Goal: Task Accomplishment & Management: Complete application form

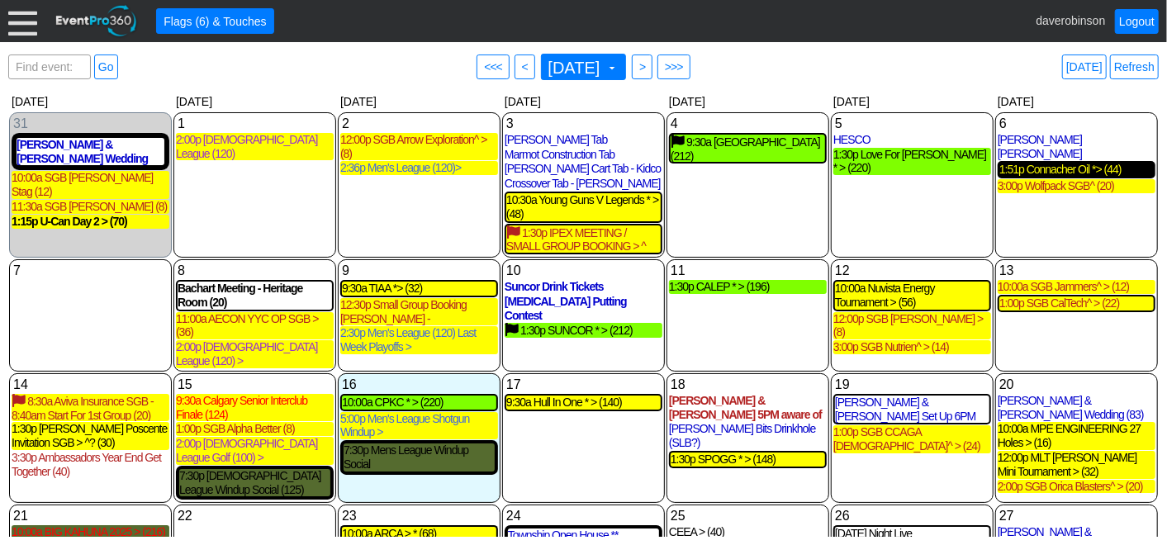
click at [1039, 163] on div "1:51p Connacher Oil *> (44)" at bounding box center [1077, 170] width 154 height 14
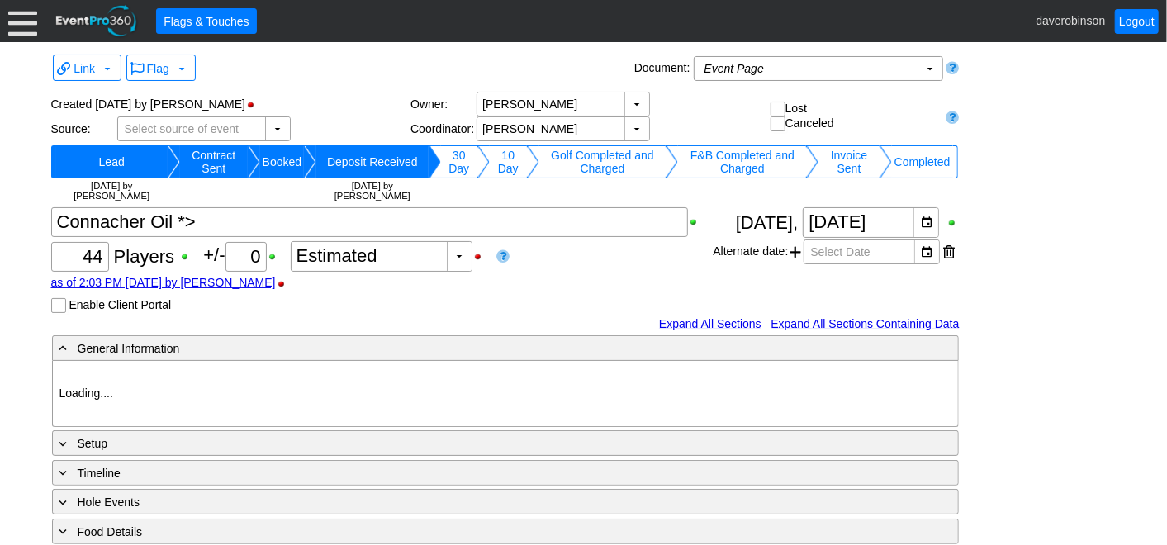
type input "Heritage Pointe Golf Club"
type input "Corporate Tournament"
type input "Scramble"
type input "X Over"
type input "Black"
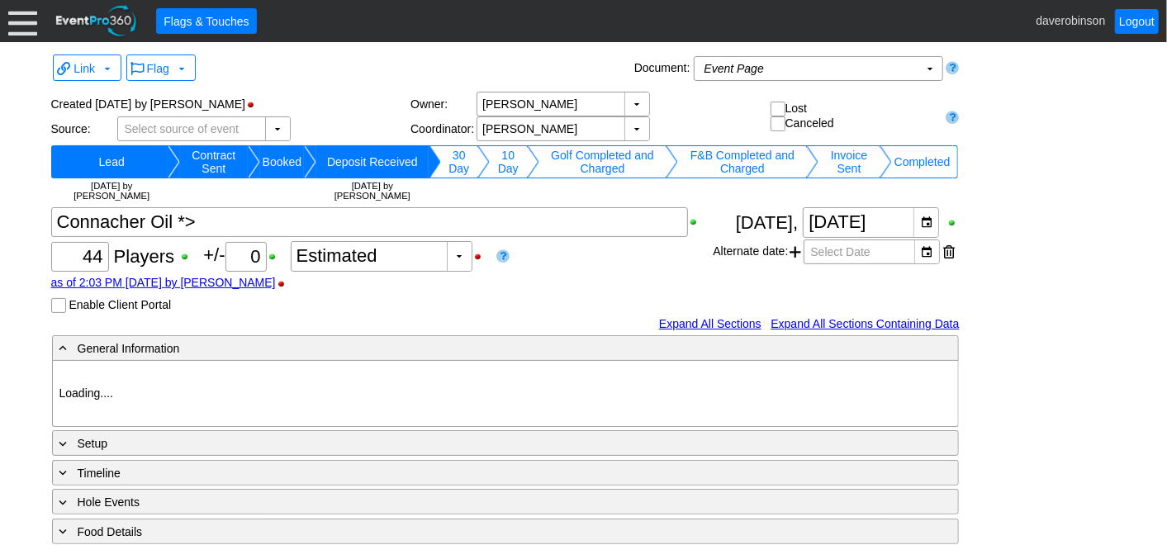
type input "Red"
type input "1179653"
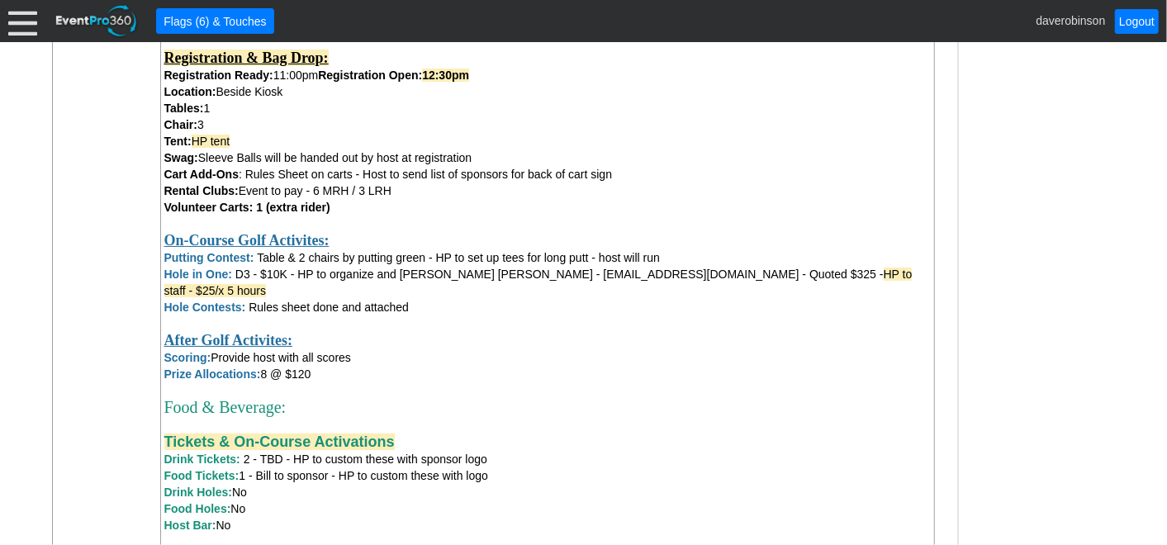
scroll to position [1636, 0]
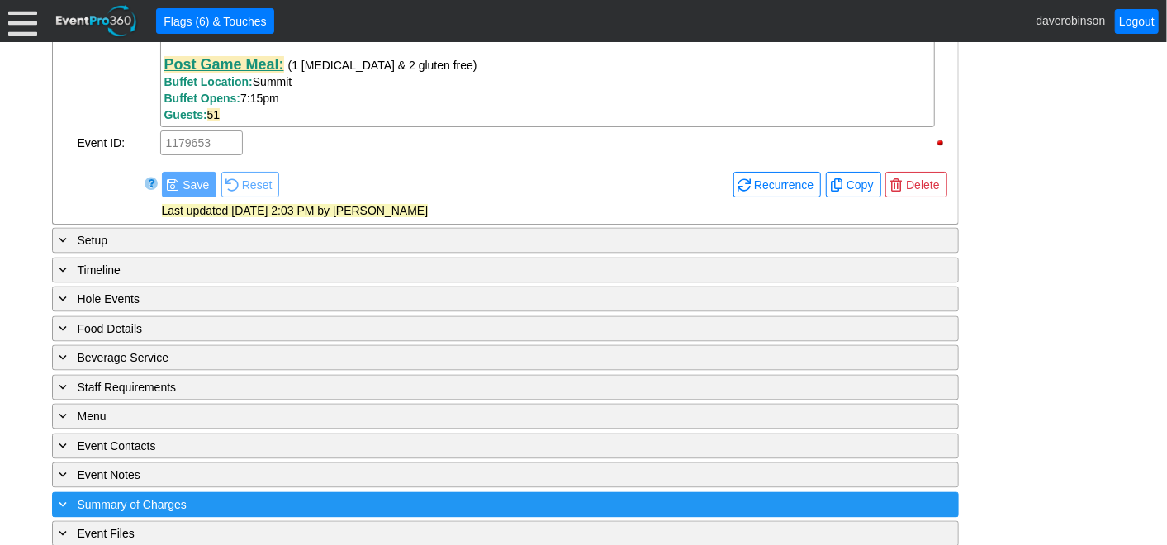
click at [213, 496] on div "+ Summary of Charges" at bounding box center [471, 505] width 831 height 19
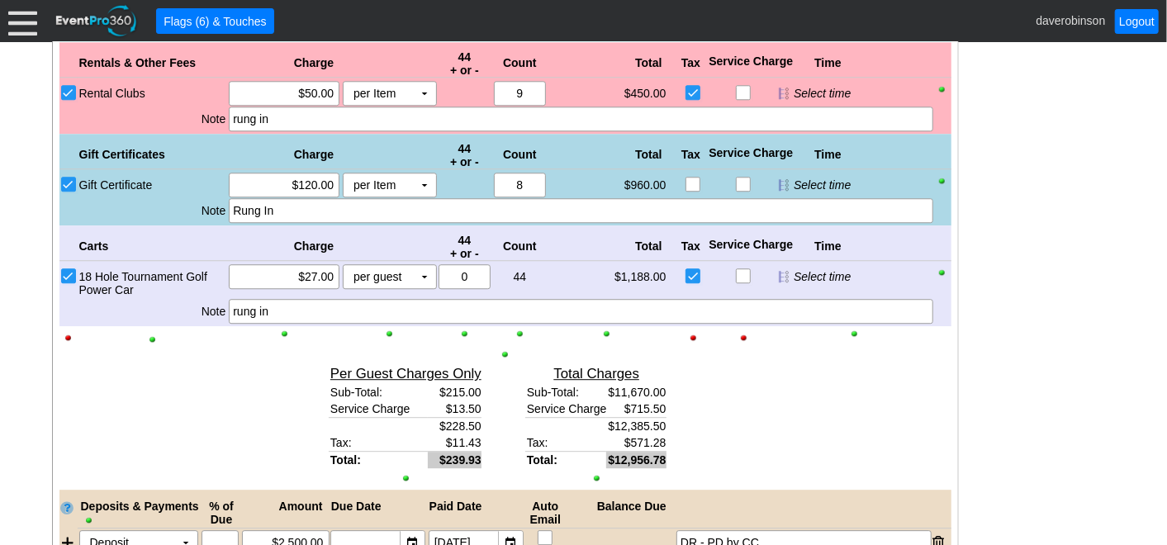
scroll to position [2429, 0]
